Goal: Complete application form: Complete application form

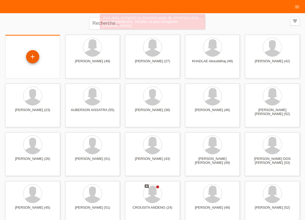
click at [34, 57] on div "+" at bounding box center [32, 56] width 13 height 13
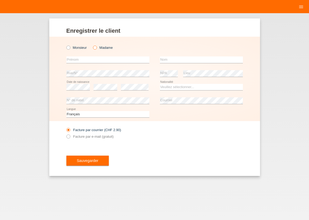
click at [92, 45] on icon at bounding box center [92, 45] width 0 height 0
click at [96, 49] on input "Madame" at bounding box center [94, 47] width 3 height 3
radio input "true"
click at [68, 61] on input "text" at bounding box center [107, 59] width 83 height 7
type input "B"
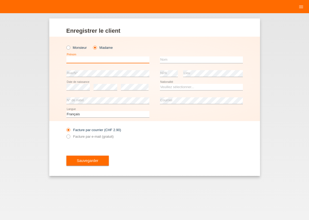
type input "H"
type input "CHAMA"
type input "BENANI"
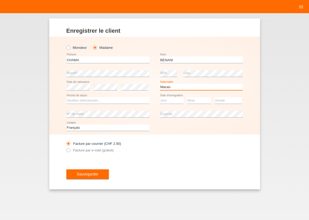
click at [160, 84] on select "Veuillez sélectionner... Suisse Allemagne Autriche Liechtenstein ------------ A…" at bounding box center [201, 87] width 83 height 6
click at [173, 89] on select "Veuillez sélectionner... Suisse Allemagne Autriche Liechtenstein ------------ A…" at bounding box center [201, 87] width 83 height 6
click at [160, 84] on select "Veuillez sélectionner... Suisse Allemagne Autriche Liechtenstein ------------ A…" at bounding box center [201, 87] width 83 height 6
select select "MA"
click at [0, 0] on option "Maroc" at bounding box center [0, 0] width 0 height 0
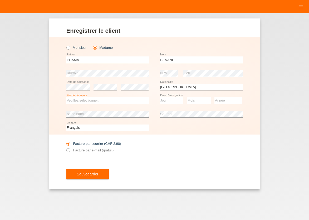
click at [66, 97] on select "Veuillez sélectionner... C B B - Statut de réfugié Autre" at bounding box center [107, 100] width 83 height 6
select select "B"
click at [0, 0] on option "B" at bounding box center [0, 0] width 0 height 0
click at [160, 97] on select "Jour 01 02 03 04 05 06 07 08 09 10 11" at bounding box center [172, 100] width 24 height 6
select select "06"
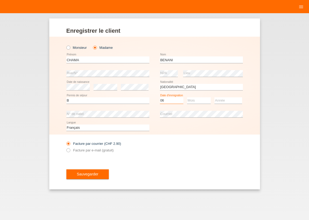
click at [0, 0] on option "06" at bounding box center [0, 0] width 0 height 0
select select "04"
select select "2022"
click at [65, 147] on icon at bounding box center [65, 147] width 0 height 0
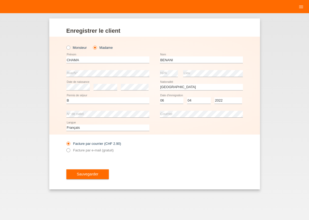
click at [65, 147] on icon at bounding box center [65, 147] width 0 height 0
click at [69, 151] on input "Facture par e-mail (gratuit)" at bounding box center [67, 151] width 3 height 7
radio input "true"
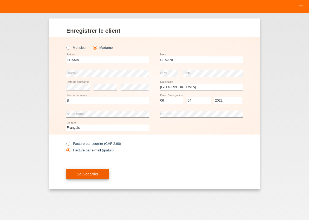
click at [73, 174] on button "Sauvegarder" at bounding box center [87, 174] width 43 height 10
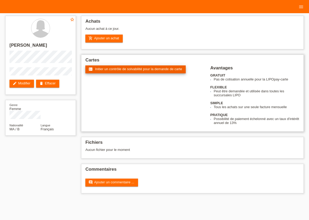
click at [131, 70] on span "Initier un contrôle de solvabilité pour la demande de carte" at bounding box center [138, 69] width 87 height 4
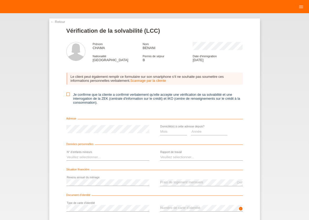
click at [66, 95] on icon at bounding box center [67, 94] width 3 height 3
click at [66, 95] on input "Je confirme que la cliente a confirmé verbalement qu'elle accepte une vérificat…" at bounding box center [67, 94] width 3 height 3
checkbox input "true"
click at [160, 128] on select "Mois 01 02 03 04 05 06 07 08 09 10" at bounding box center [173, 131] width 27 height 6
select select "03"
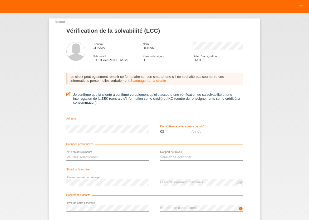
click at [0, 0] on option "03" at bounding box center [0, 0] width 0 height 0
select select "2025"
click at [66, 154] on select "Veuillez sélectionner... 0 1 2 3 4 5 6 7 8 9" at bounding box center [107, 157] width 83 height 6
select select "0"
click at [0, 0] on option "0" at bounding box center [0, 0] width 0 height 0
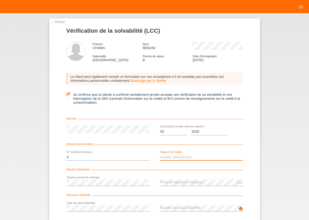
click at [160, 154] on select "Veuillez sélectionner... A durée indéterminée A durée déterminée Apprenti/étudi…" at bounding box center [201, 157] width 83 height 6
select select "UNLIMITED"
click at [0, 0] on option "A durée indéterminée" at bounding box center [0, 0] width 0 height 0
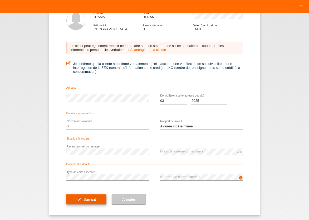
click at [91, 198] on span "Suivant" at bounding box center [89, 199] width 13 height 4
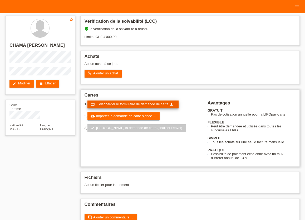
click at [139, 104] on span "Télécharger le formulaire de demande de carte" at bounding box center [132, 104] width 71 height 4
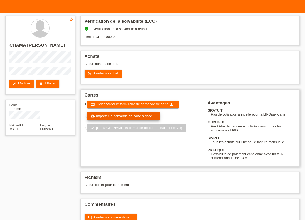
click at [129, 118] on link "cloud_upload Importer la demande de carte signée ..." at bounding box center [124, 116] width 72 height 8
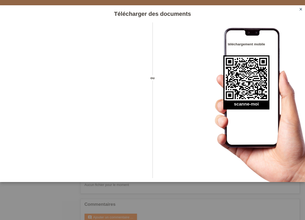
click at [300, 9] on icon "close" at bounding box center [301, 9] width 4 height 4
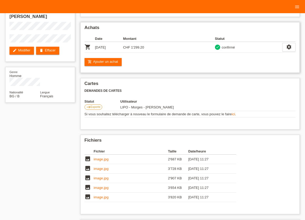
scroll to position [29, 0]
click at [299, 7] on icon "menu" at bounding box center [297, 6] width 5 height 5
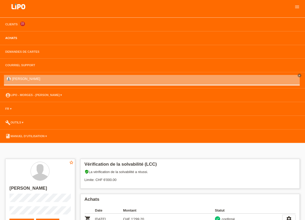
click at [11, 37] on link "Achats" at bounding box center [11, 37] width 17 height 3
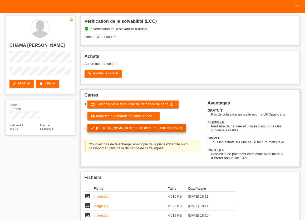
click at [146, 129] on link "check Soumettre la demande de carte (finaliser l’envoi)" at bounding box center [137, 128] width 99 height 8
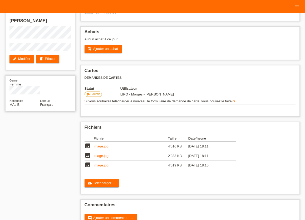
scroll to position [29, 0]
